Goal: Transaction & Acquisition: Purchase product/service

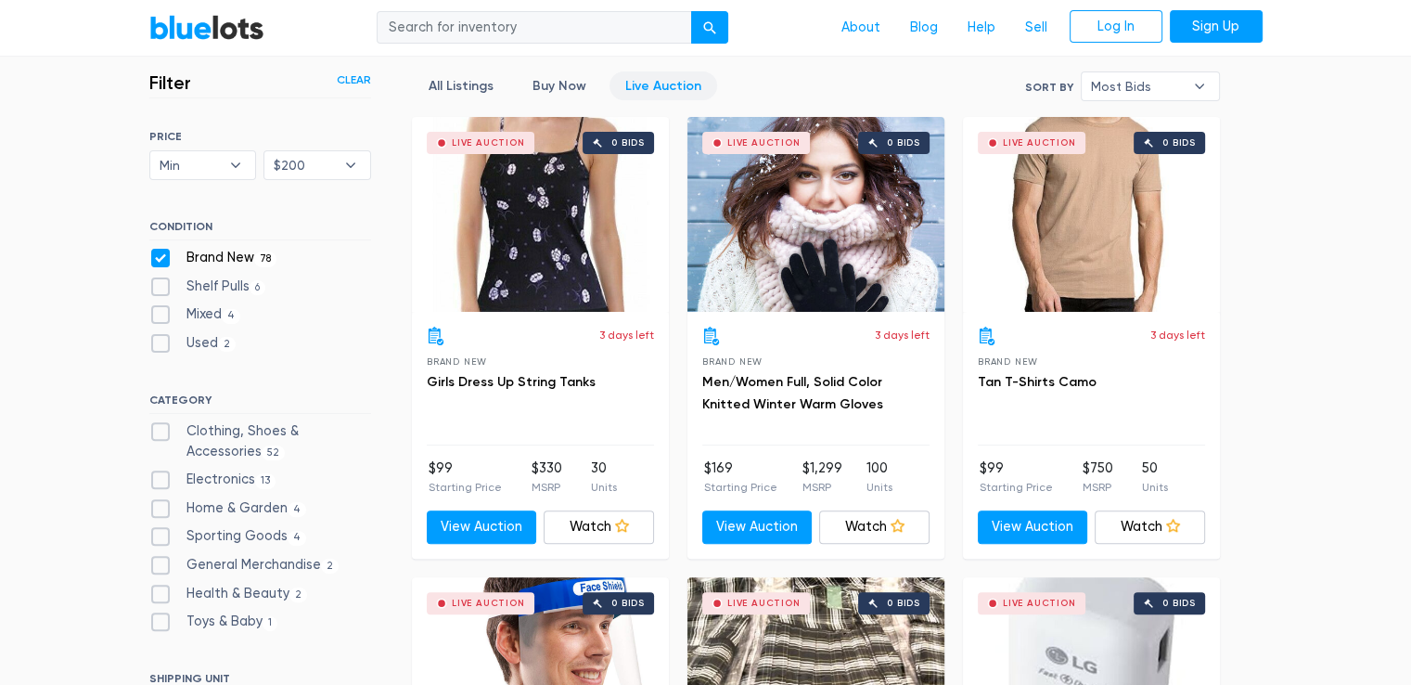
scroll to position [503, 0]
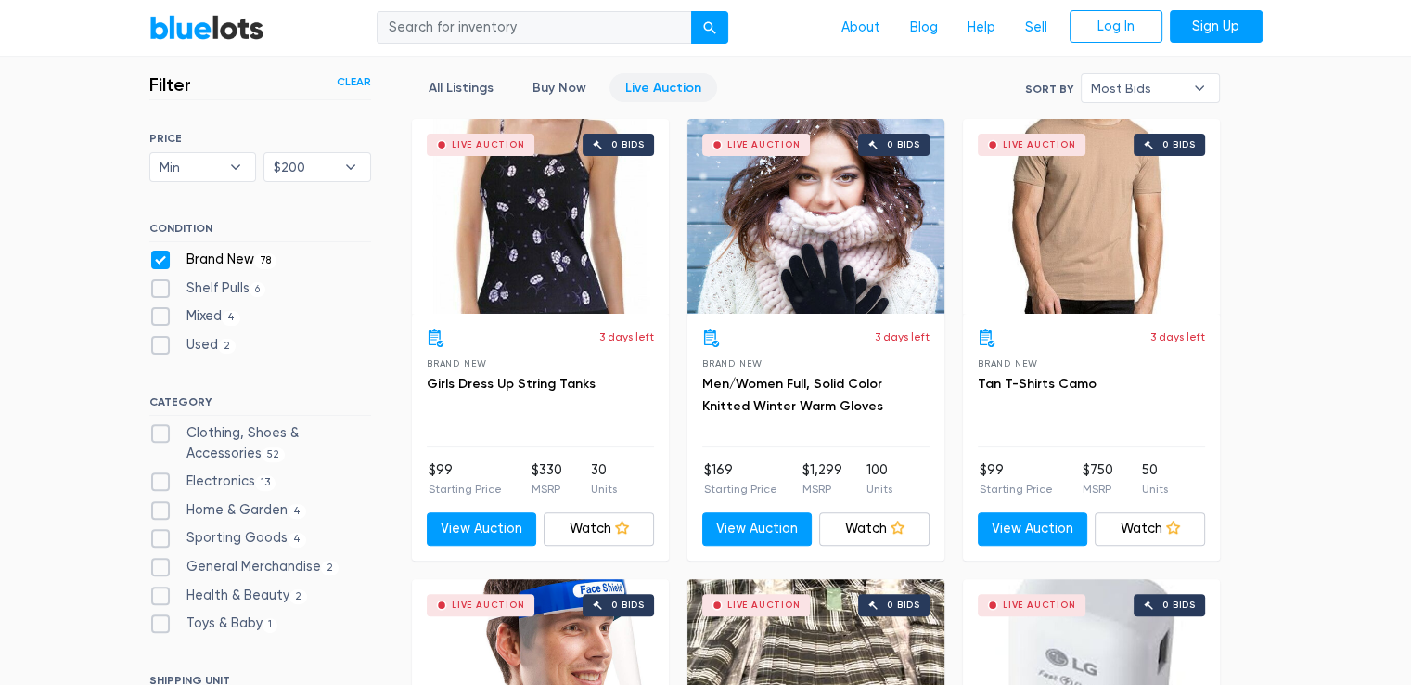
click at [159, 257] on label "Brand New 78" at bounding box center [213, 260] width 128 height 20
click at [159, 257] on New"] "Brand New 78" at bounding box center [155, 256] width 12 height 12
checkbox New"] "false"
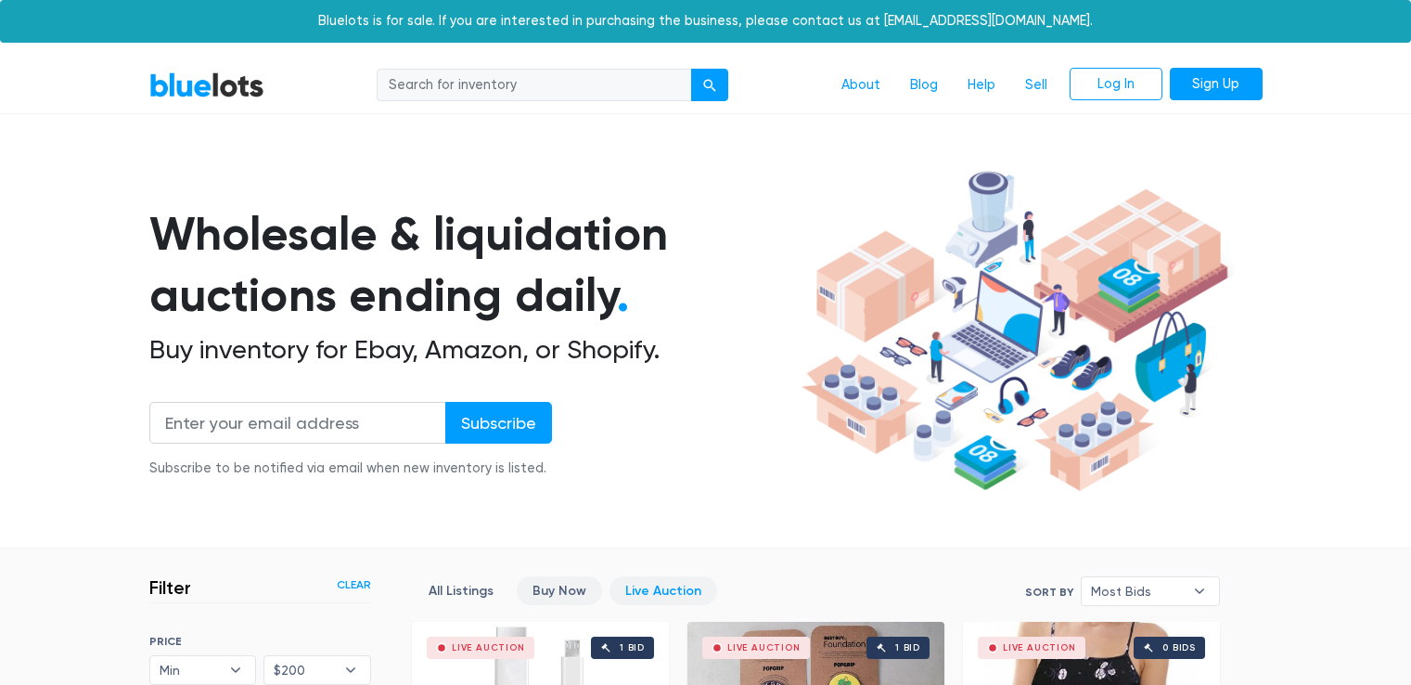
scroll to position [499, 0]
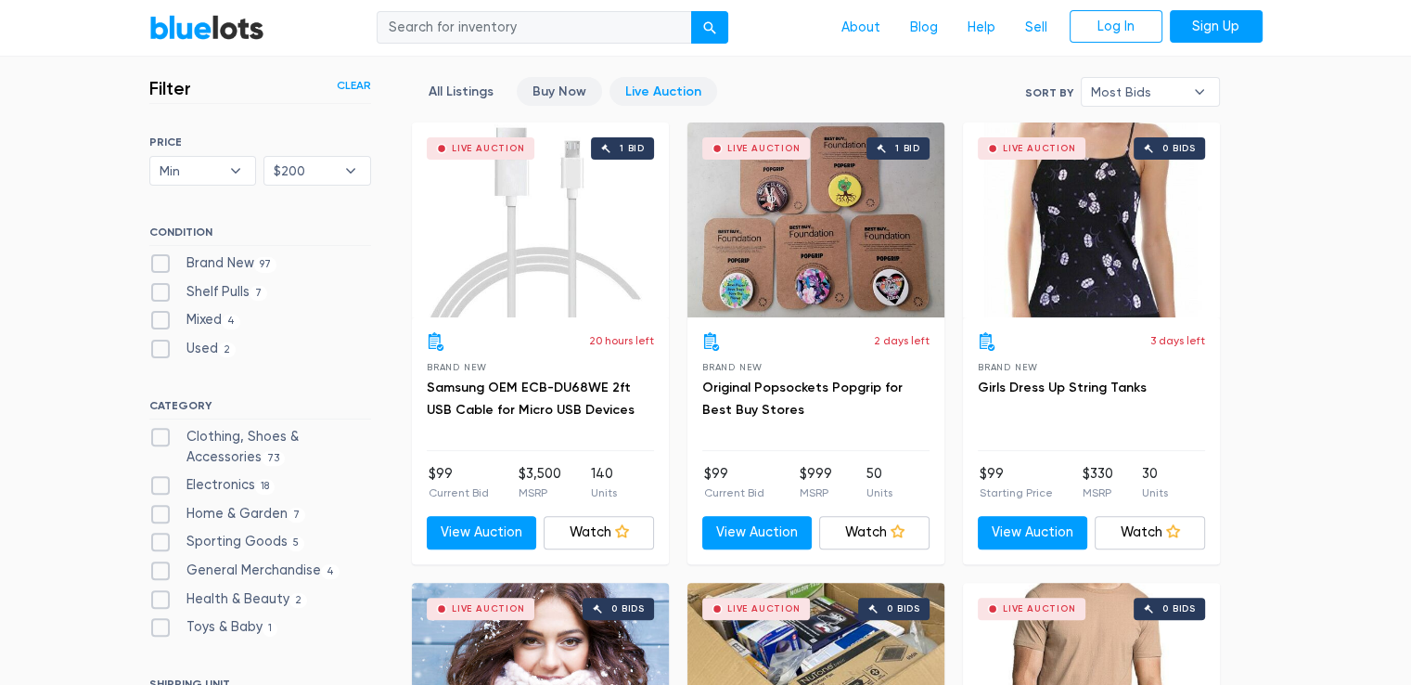
click at [557, 84] on link "Buy Now" at bounding box center [559, 91] width 85 height 29
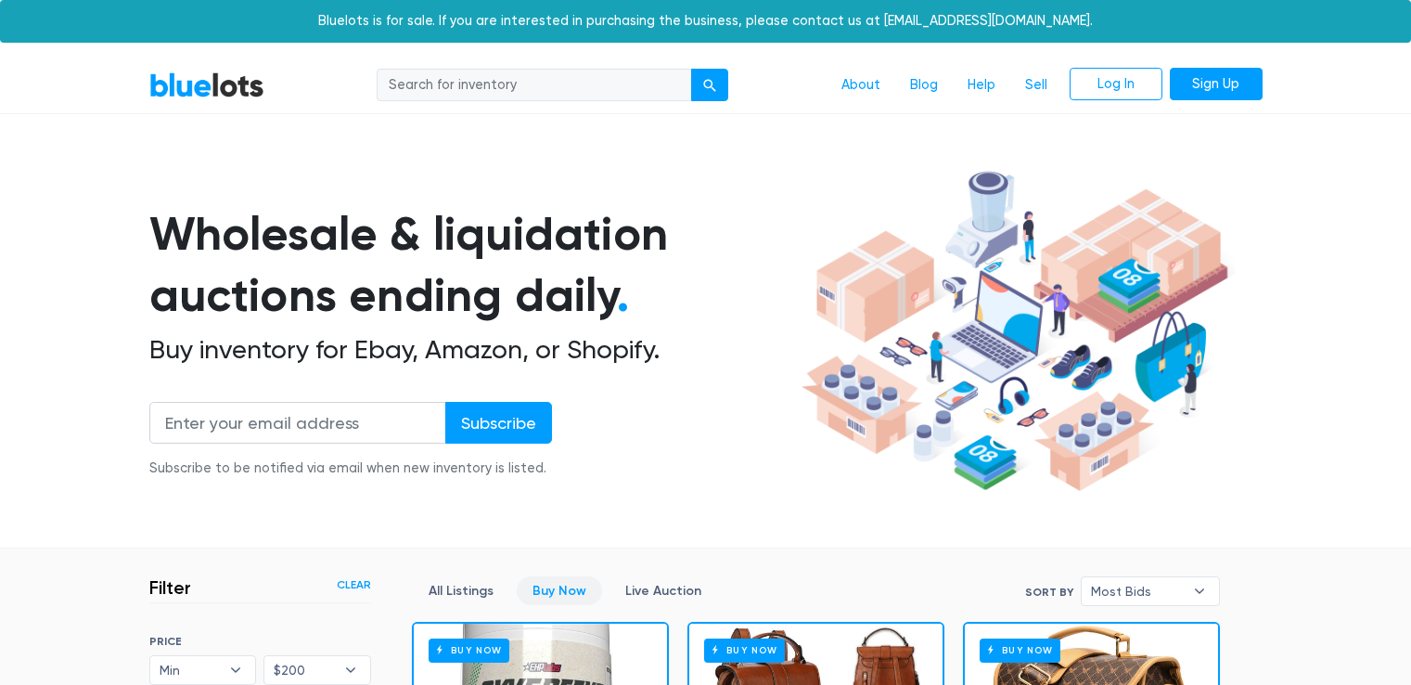
scroll to position [499, 0]
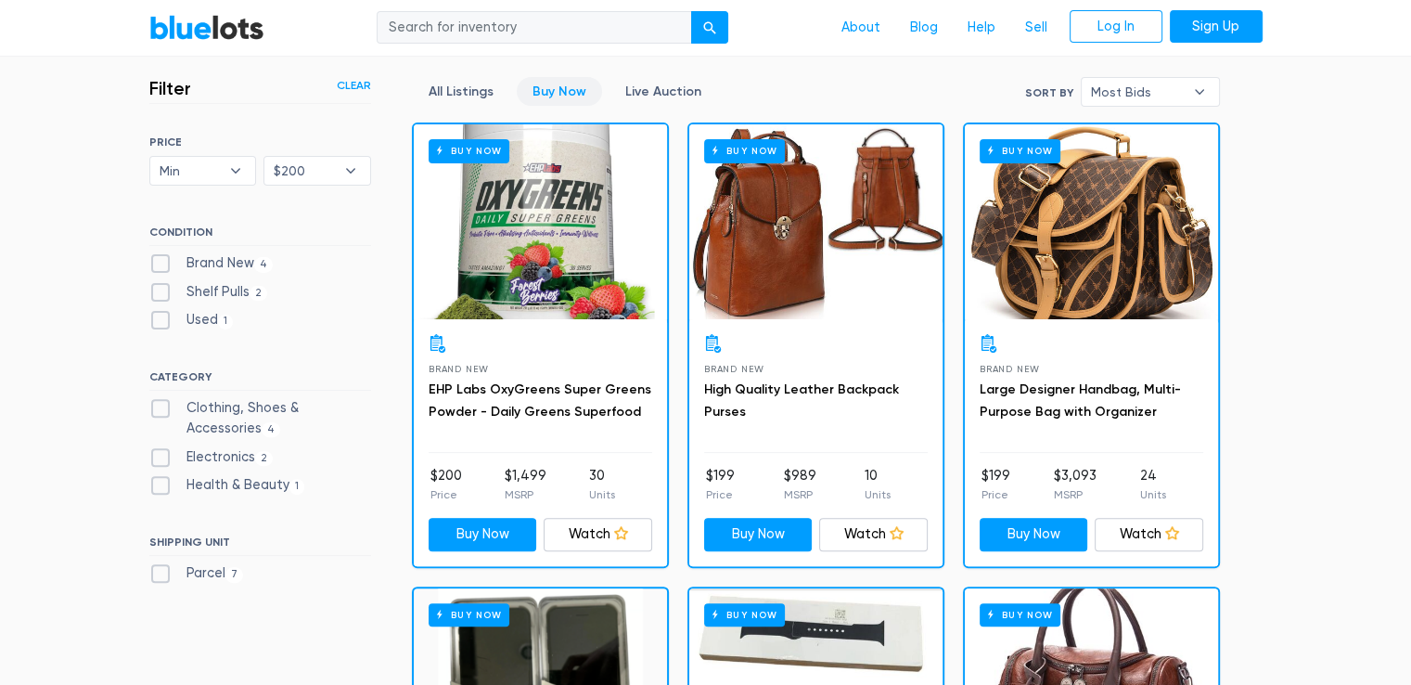
click at [209, 25] on link "BlueLots" at bounding box center [206, 27] width 115 height 27
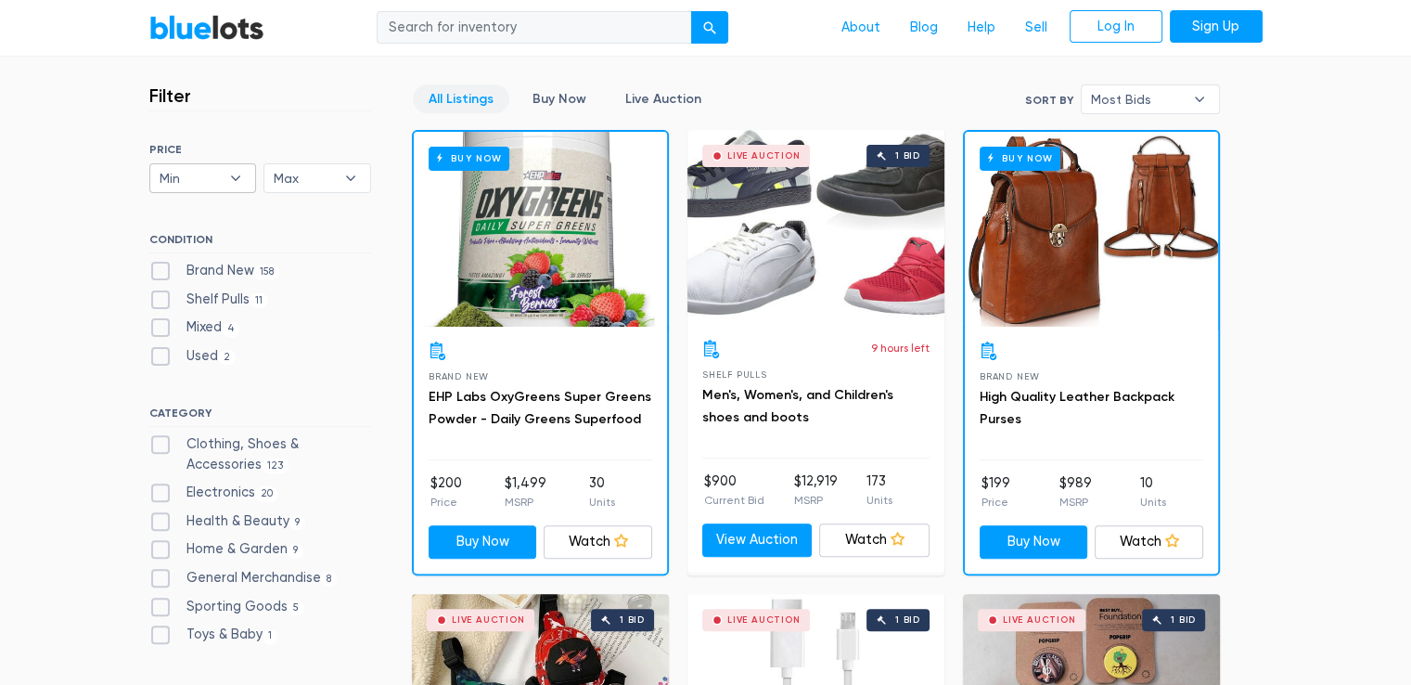
scroll to position [492, 0]
click at [1204, 94] on b "▾" at bounding box center [1199, 99] width 39 height 28
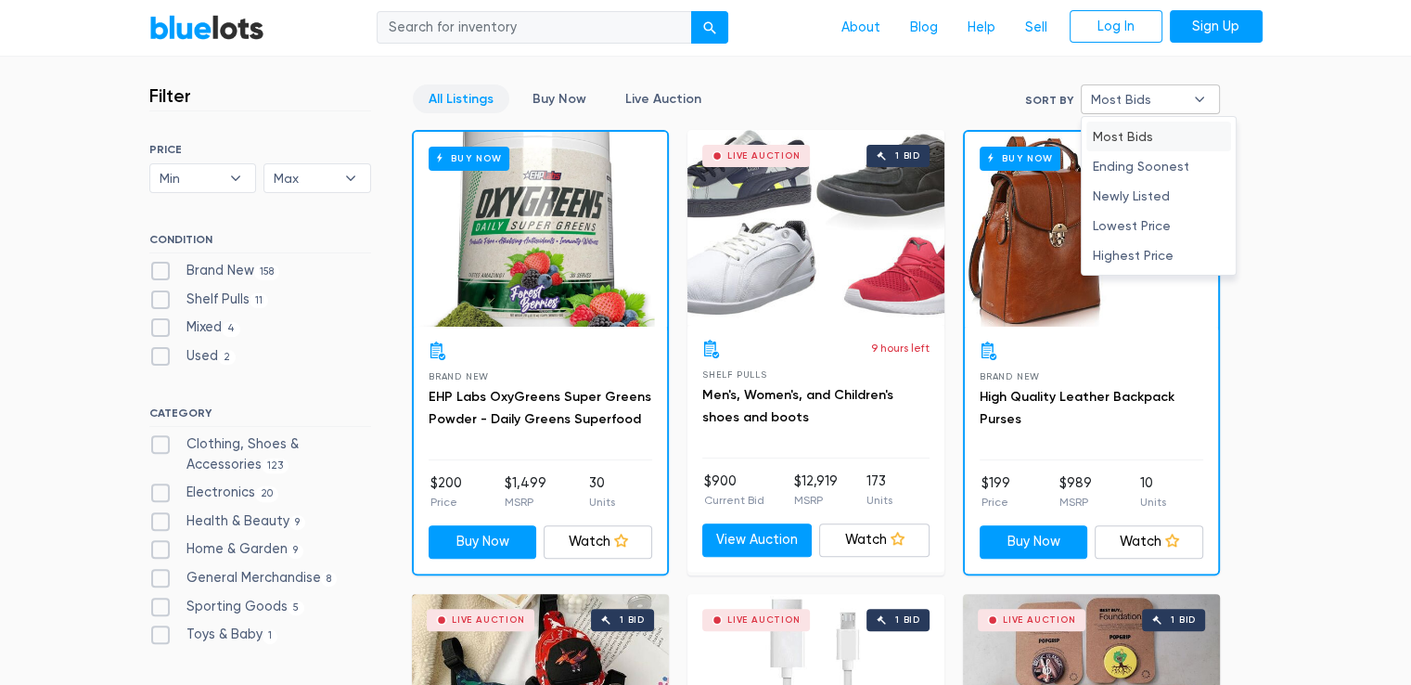
click at [1204, 94] on b "▾" at bounding box center [1199, 99] width 39 height 28
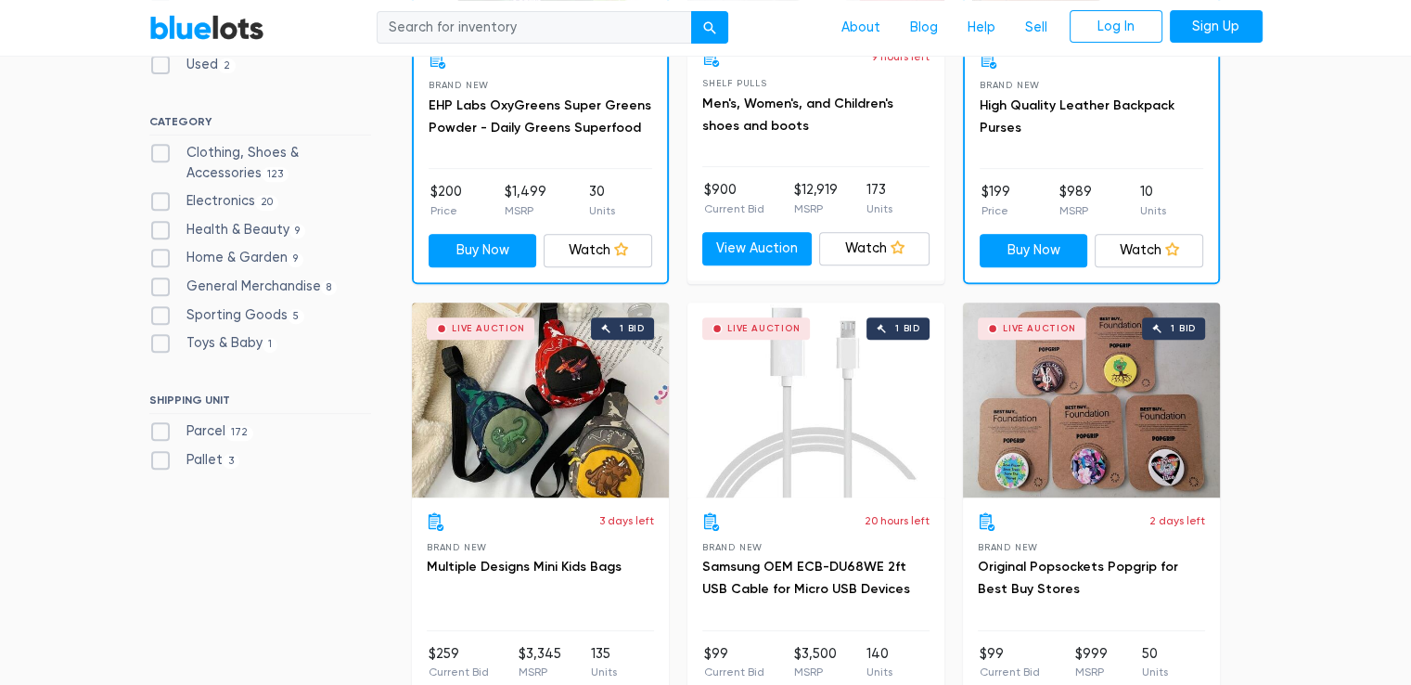
scroll to position [785, 0]
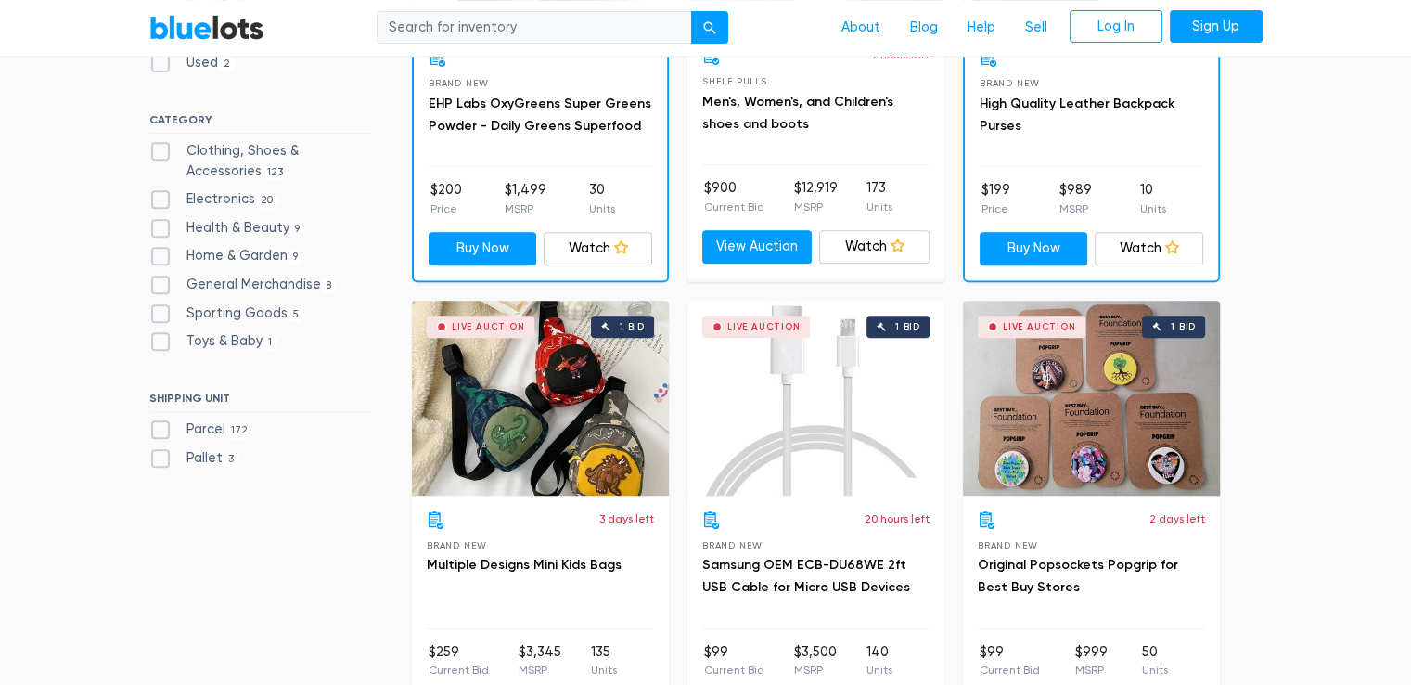
click at [160, 460] on label "Pallet 3" at bounding box center [194, 458] width 91 height 20
click at [160, 460] on input "Pallet 3" at bounding box center [155, 454] width 12 height 12
checkbox input "true"
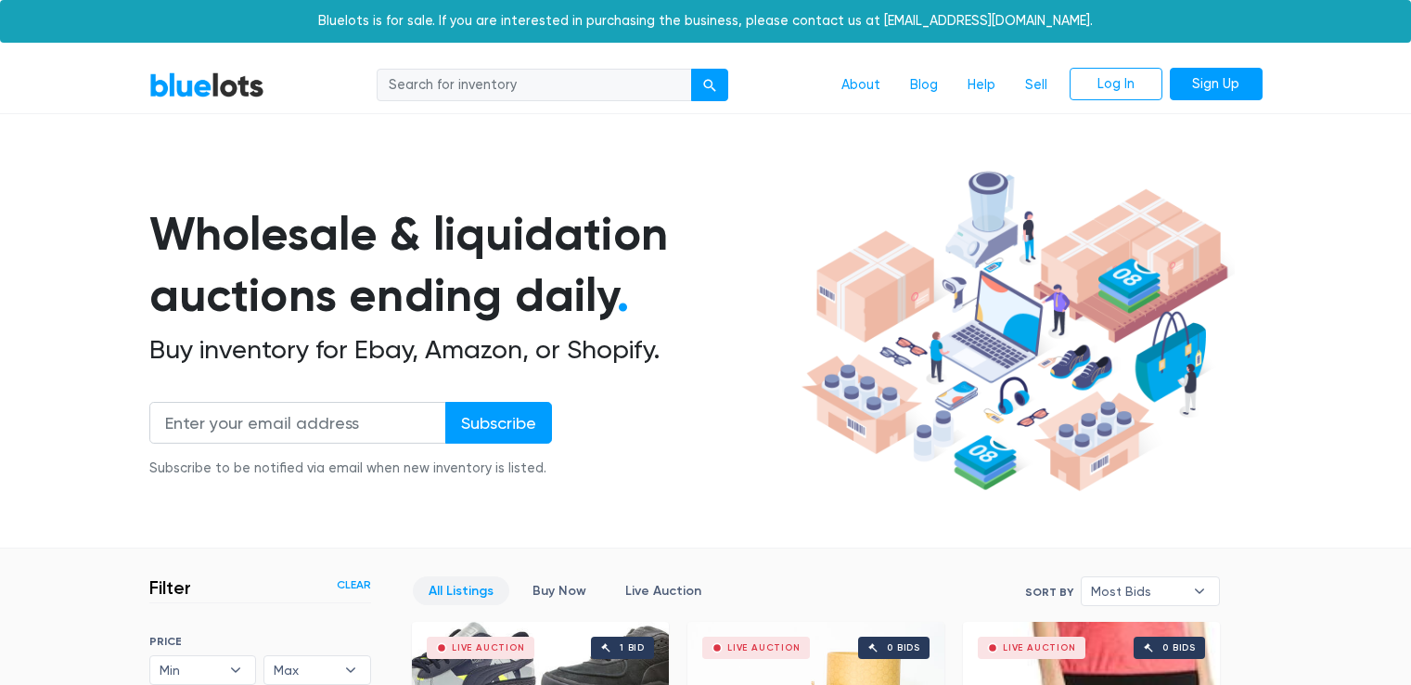
scroll to position [499, 0]
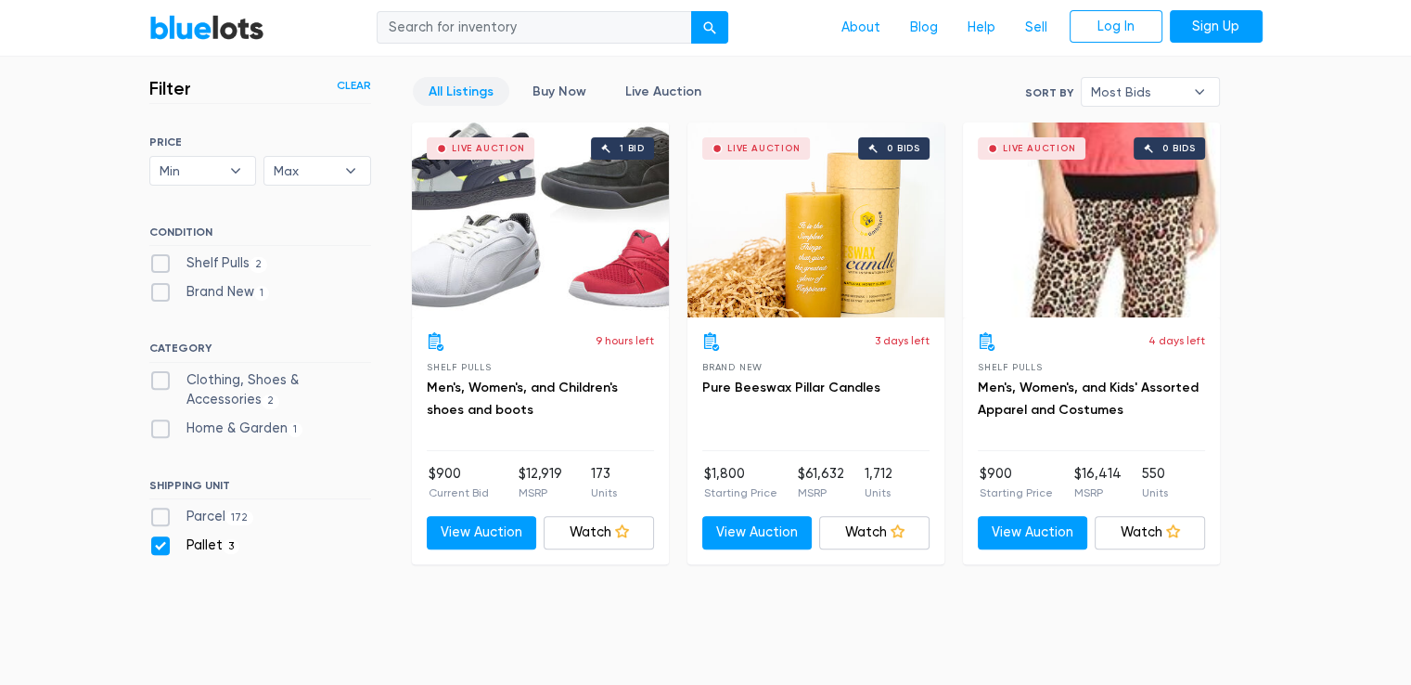
click at [161, 544] on label "Pallet 3" at bounding box center [194, 545] width 91 height 20
click at [161, 544] on input "Pallet 3" at bounding box center [155, 541] width 12 height 12
checkbox input "false"
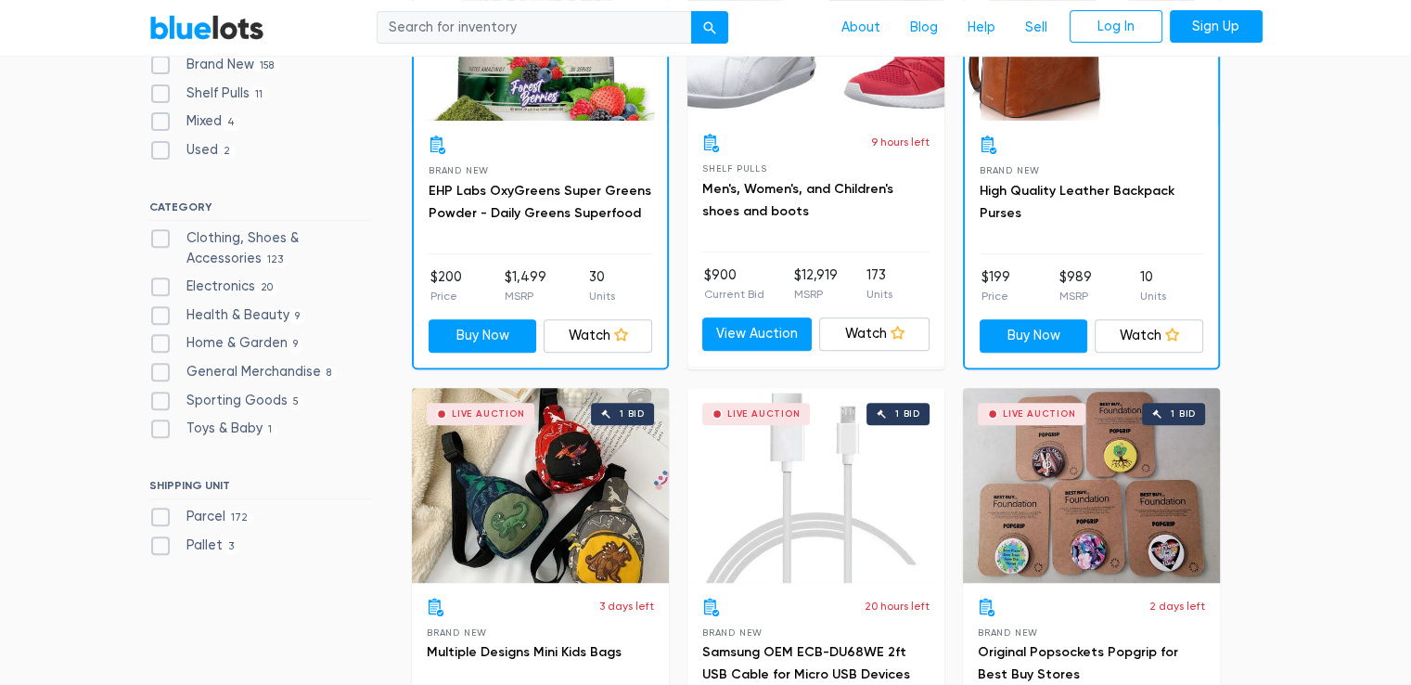
scroll to position [1112, 0]
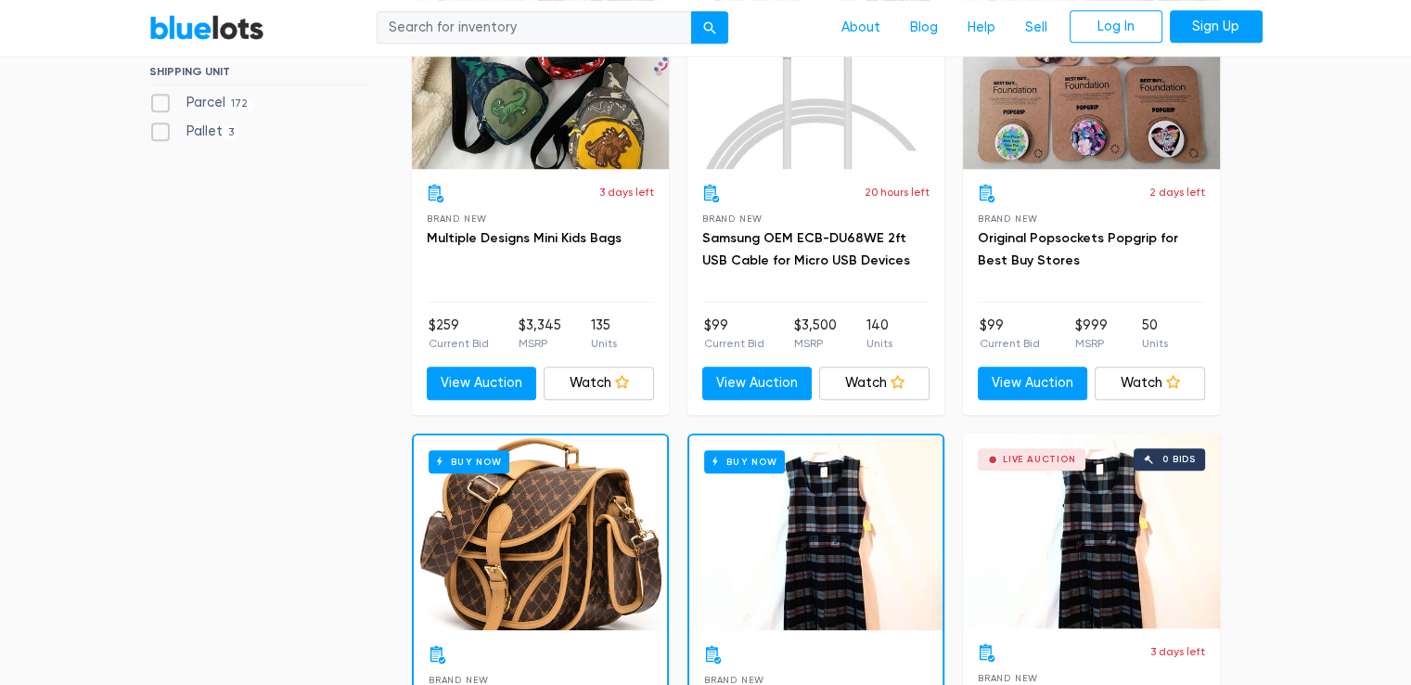
click at [161, 106] on label "Parcel 172" at bounding box center [201, 103] width 105 height 20
click at [161, 105] on input "Parcel 172" at bounding box center [155, 99] width 12 height 12
checkbox input "true"
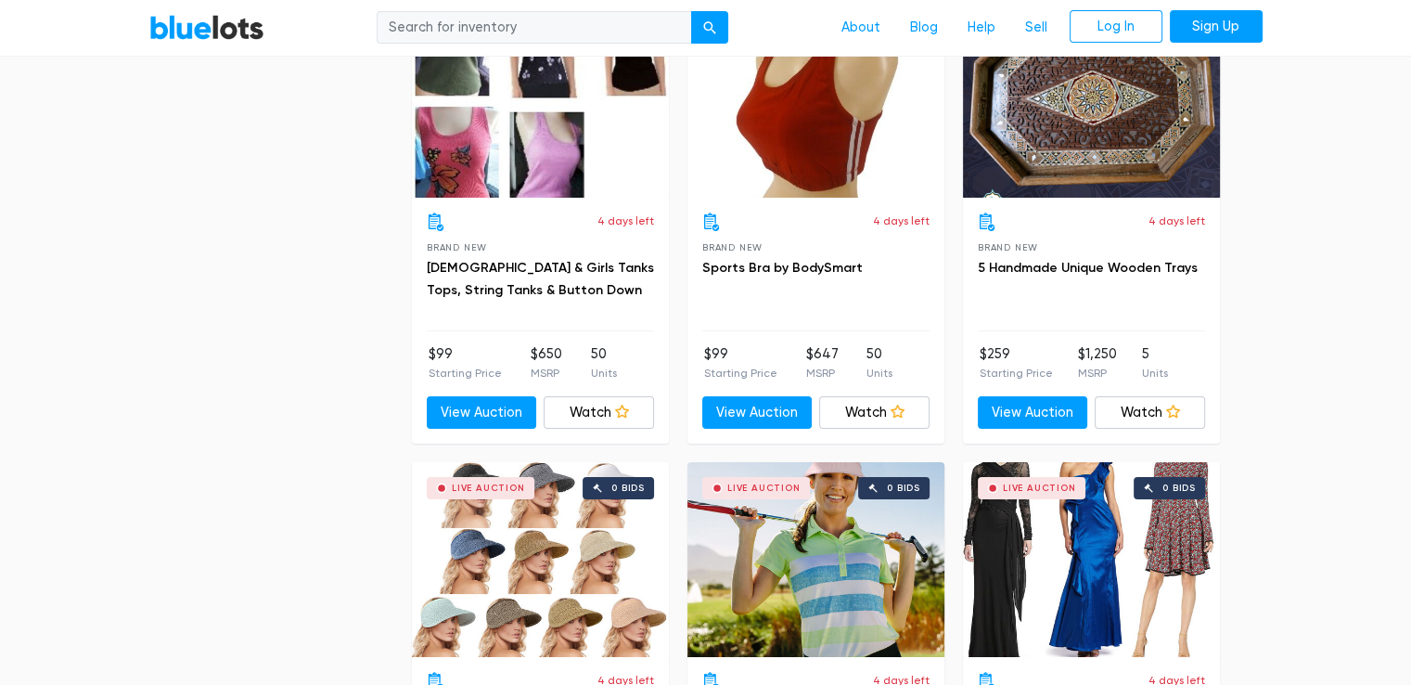
scroll to position [6609, 0]
